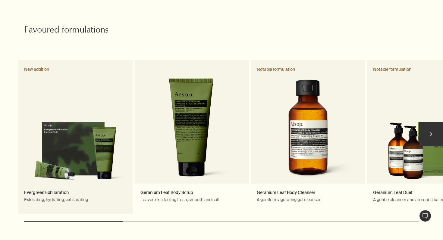
scroll to position [276, 0]
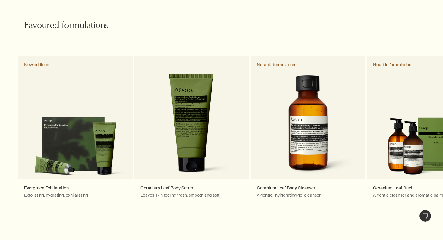
click at [429, 240] on div at bounding box center [221, 240] width 443 height 0
click at [432, 126] on button "chevron" at bounding box center [431, 130] width 24 height 24
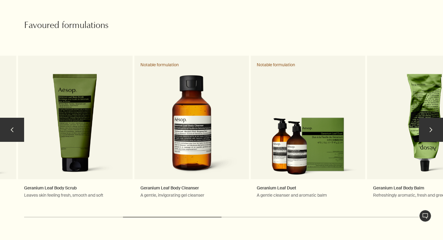
click at [434, 122] on button "chevron" at bounding box center [431, 130] width 24 height 24
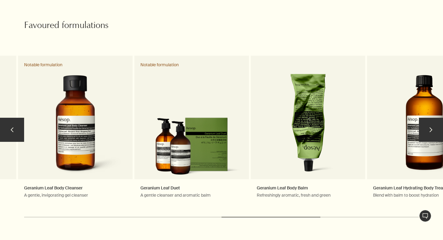
click at [434, 122] on button "chevron" at bounding box center [431, 130] width 24 height 24
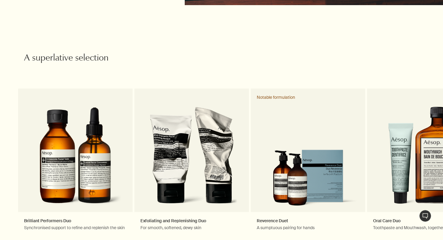
scroll to position [923, 0]
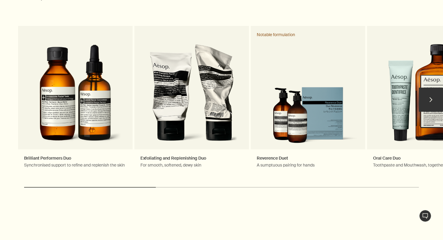
click at [435, 95] on button "chevron" at bounding box center [431, 100] width 24 height 24
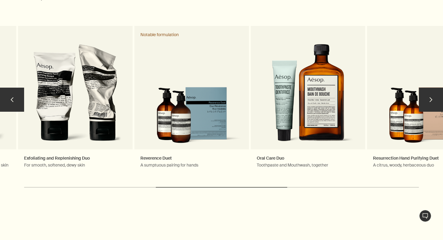
click at [435, 95] on button "chevron" at bounding box center [431, 100] width 24 height 24
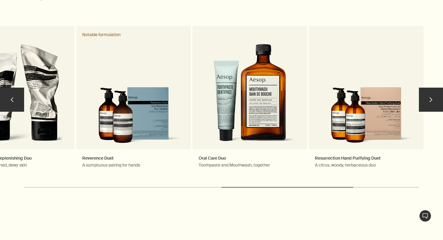
click at [435, 95] on button "chevron" at bounding box center [431, 100] width 24 height 24
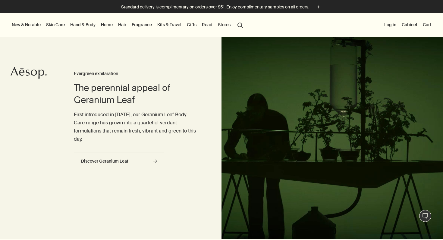
scroll to position [0, 0]
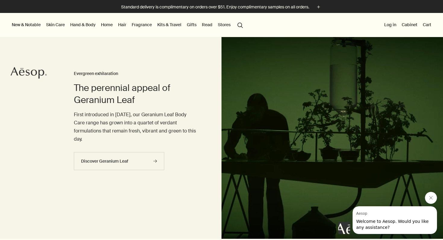
click at [194, 26] on link "Gifts" at bounding box center [192, 25] width 12 height 8
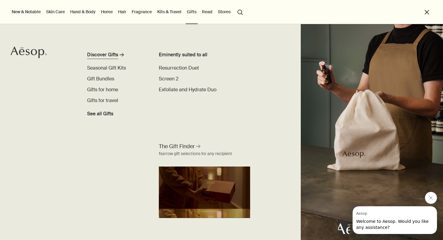
click at [110, 54] on div "Discover Gifts" at bounding box center [102, 54] width 31 height 7
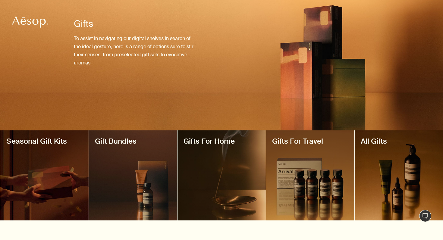
scroll to position [66, 0]
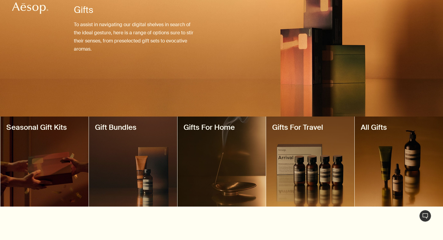
click at [430, 174] on div at bounding box center [221, 174] width 443 height 0
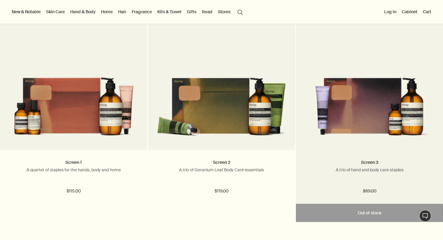
scroll to position [365, 0]
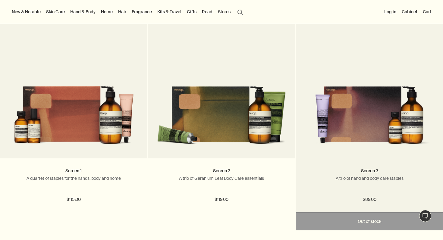
click at [362, 109] on img at bounding box center [369, 110] width 129 height 78
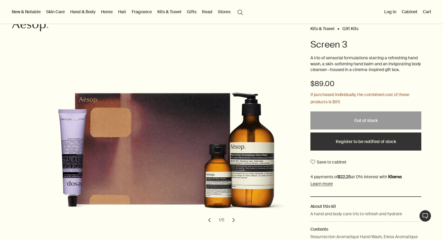
scroll to position [55, 0]
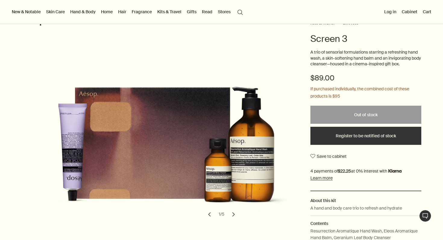
click at [431, 240] on div at bounding box center [221, 240] width 443 height 0
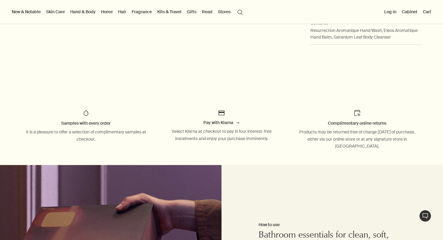
scroll to position [288, 0]
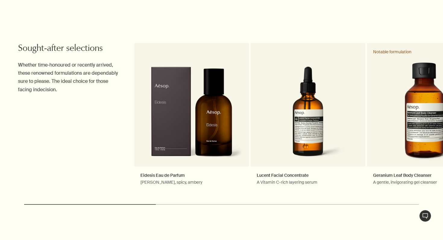
scroll to position [623, 0]
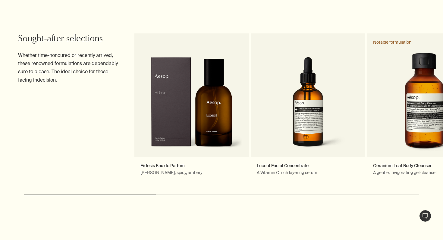
click at [432, 108] on button "chevron" at bounding box center [431, 108] width 24 height 24
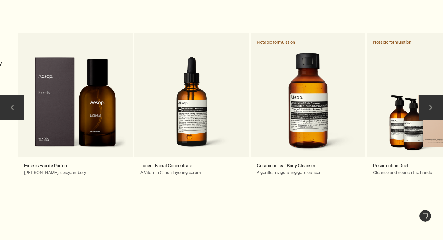
click at [432, 108] on button "chevron" at bounding box center [431, 108] width 24 height 24
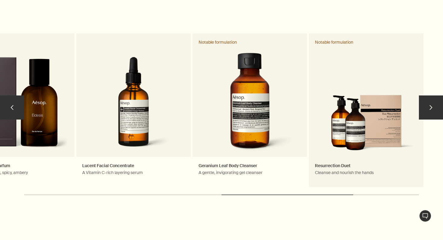
click at [366, 118] on link "Resurrection Duet Cleanse and nourish the hands Notable formulation" at bounding box center [366, 110] width 115 height 154
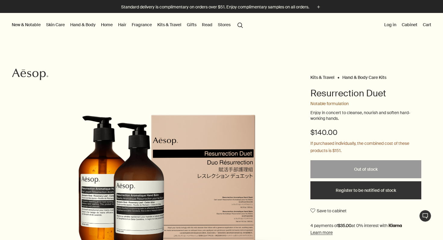
click at [78, 26] on link "Hand & Body" at bounding box center [83, 25] width 28 height 8
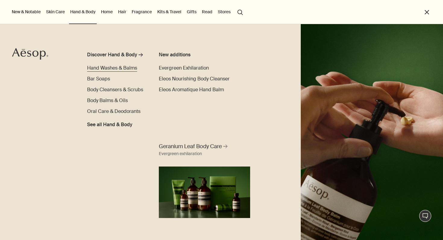
click at [107, 70] on span "Hand Washes & Balms" at bounding box center [112, 68] width 50 height 6
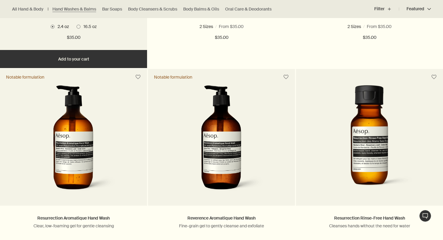
scroll to position [429, 0]
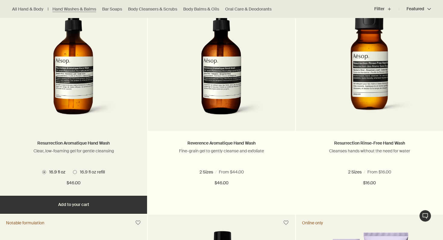
scroll to position [420, 0]
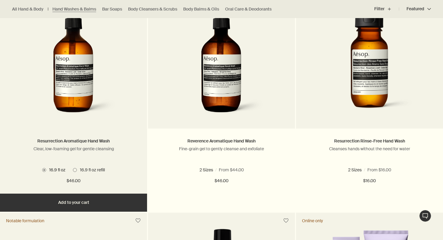
click at [92, 171] on span "16.9 fl oz refill" at bounding box center [91, 169] width 28 height 5
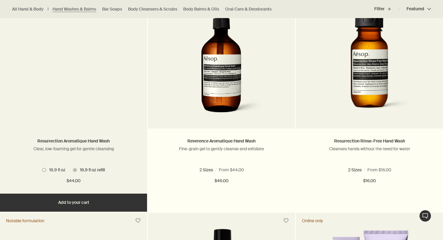
click at [50, 169] on span "16.9 fl oz" at bounding box center [55, 169] width 19 height 5
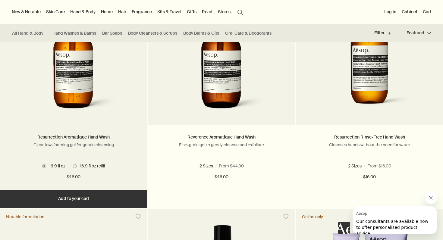
scroll to position [422, 0]
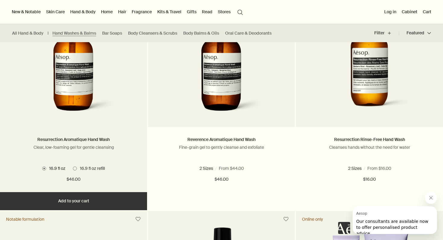
click at [92, 83] on img at bounding box center [74, 63] width 90 height 112
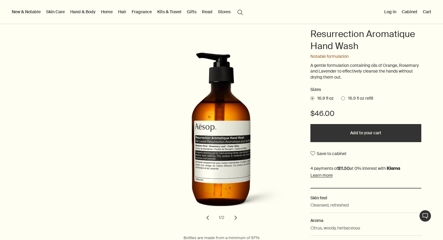
scroll to position [64, 0]
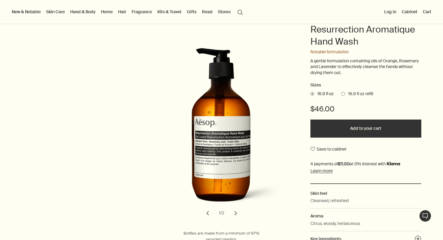
click at [234, 215] on button "chevron" at bounding box center [235, 213] width 13 height 13
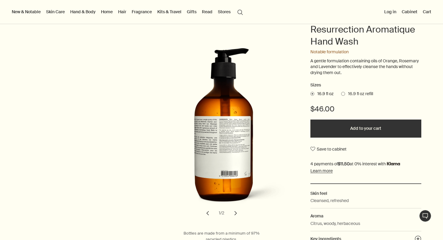
click at [234, 215] on button "chevron" at bounding box center [235, 213] width 13 height 13
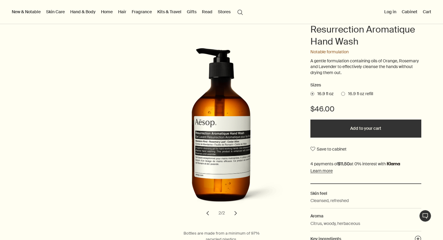
click at [234, 215] on button "chevron" at bounding box center [235, 213] width 13 height 13
click at [430, 240] on div at bounding box center [221, 240] width 443 height 0
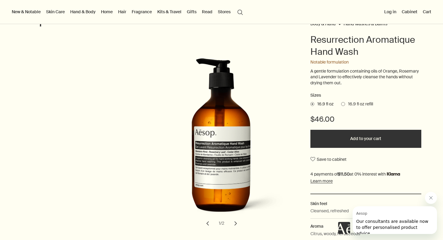
scroll to position [0, 0]
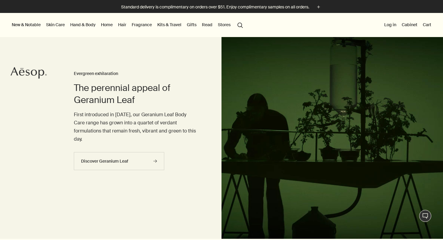
click at [428, 240] on div at bounding box center [221, 240] width 443 height 0
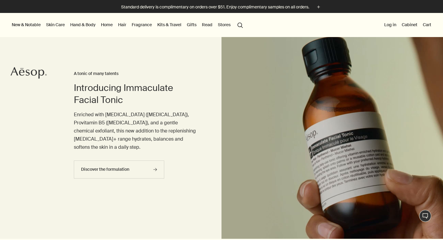
click at [81, 25] on link "Hand & Body" at bounding box center [83, 25] width 28 height 8
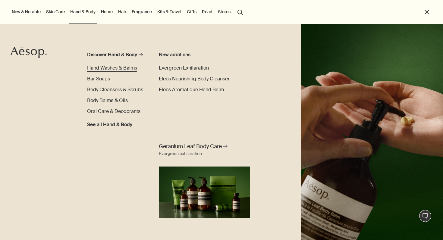
click at [129, 68] on span "Hand Washes & Balms" at bounding box center [112, 68] width 50 height 6
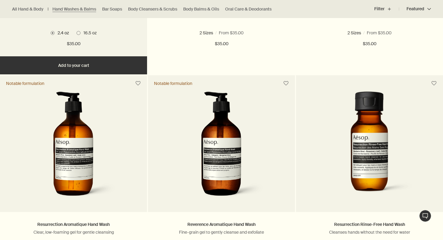
scroll to position [412, 0]
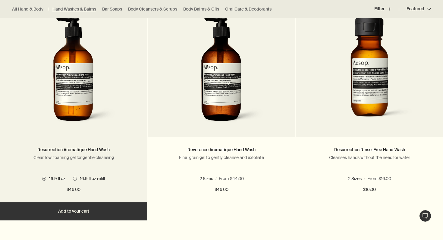
click at [107, 103] on img at bounding box center [74, 73] width 90 height 112
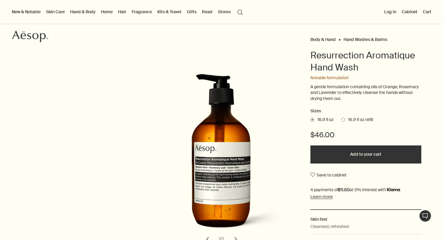
scroll to position [47, 0]
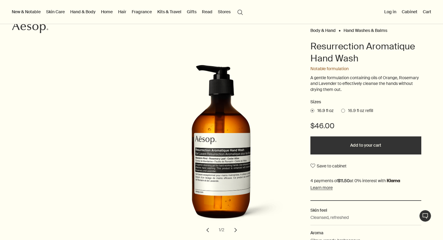
click at [427, 240] on div at bounding box center [221, 240] width 443 height 0
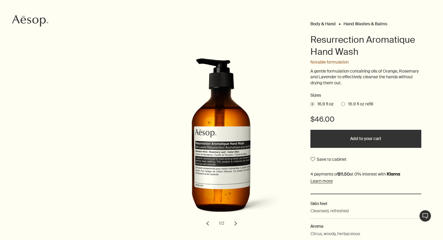
scroll to position [0, 0]
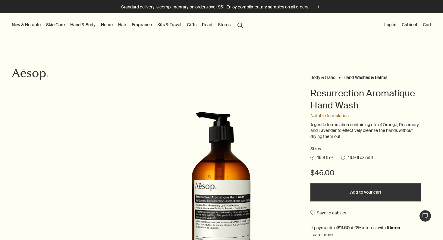
click at [104, 24] on link "Home" at bounding box center [107, 25] width 14 height 8
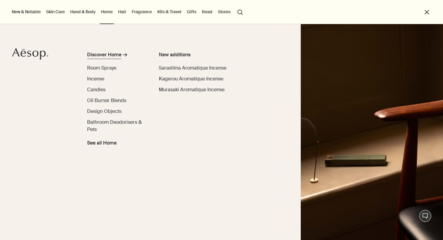
click at [103, 58] on link "Discover Home rightArrow" at bounding box center [116, 56] width 58 height 10
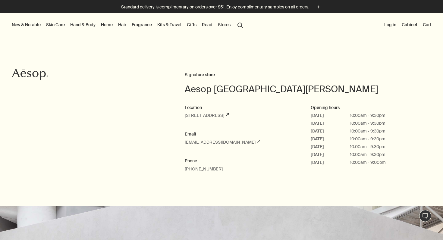
click at [431, 240] on div at bounding box center [221, 240] width 443 height 0
click at [83, 23] on link "Hand & Body" at bounding box center [83, 25] width 28 height 8
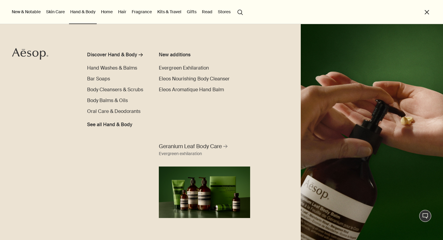
click at [431, 11] on li "close" at bounding box center [427, 12] width 8 height 24
click at [428, 12] on button "close" at bounding box center [426, 12] width 7 height 7
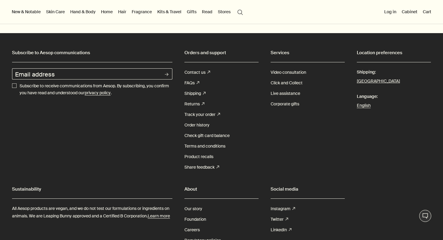
scroll to position [1690, 0]
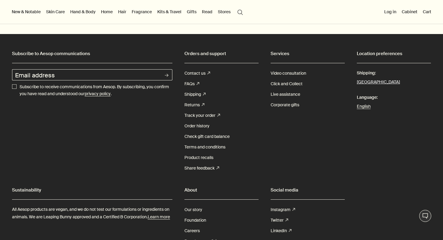
click at [382, 86] on button "[GEOGRAPHIC_DATA]" at bounding box center [378, 82] width 43 height 8
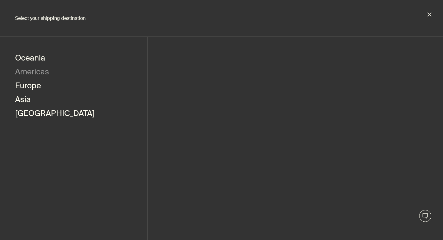
click at [36, 71] on button "Americas" at bounding box center [32, 73] width 34 height 14
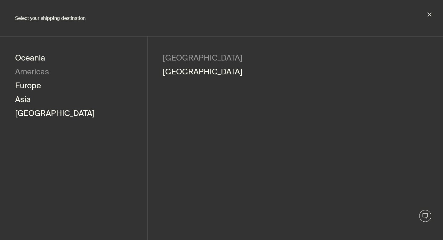
click at [187, 55] on button "[GEOGRAPHIC_DATA]" at bounding box center [203, 59] width 80 height 14
click at [326, 59] on link "English" at bounding box center [324, 59] width 27 height 14
